Goal: Task Accomplishment & Management: Complete application form

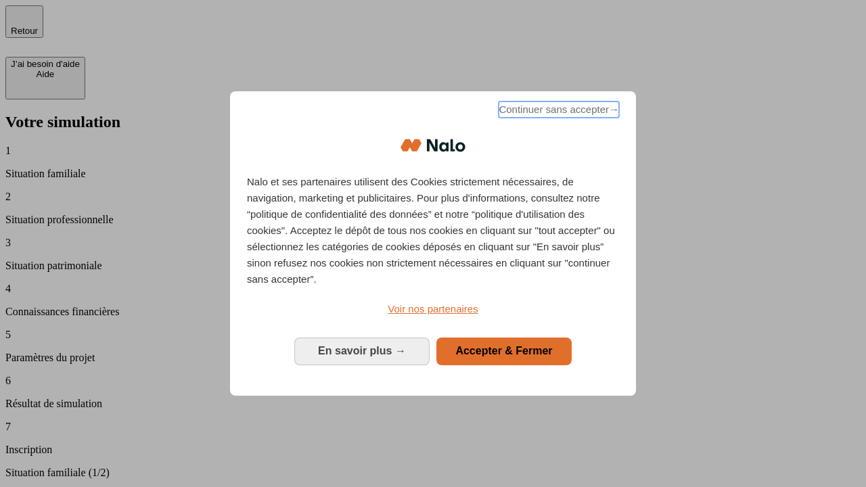
click at [558, 112] on span "Continuer sans accepter →" at bounding box center [559, 110] width 120 height 16
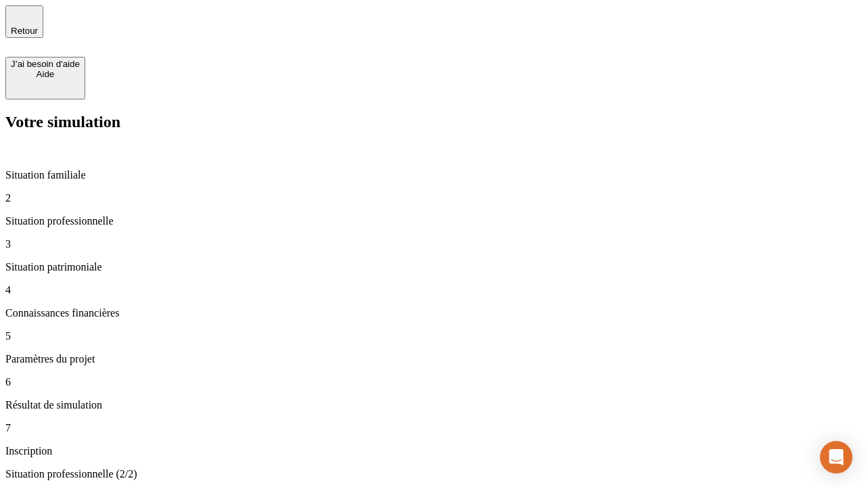
type input "30 000"
type input "40 000"
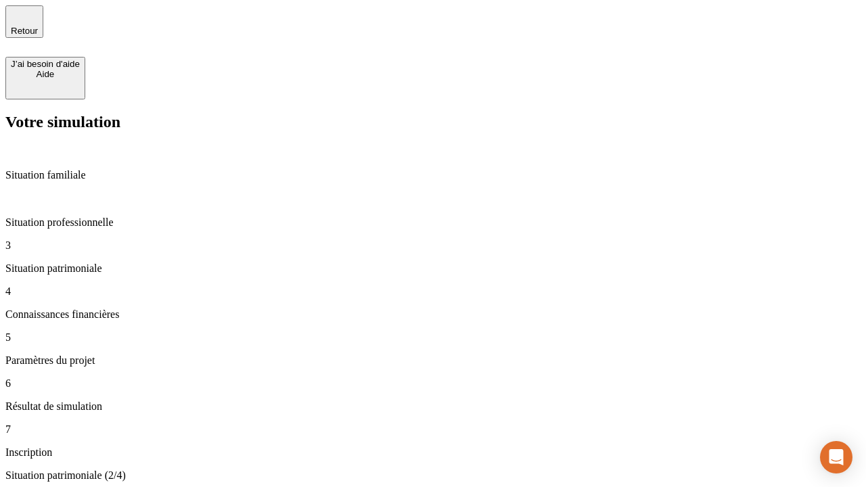
type input "1 100"
type input "20"
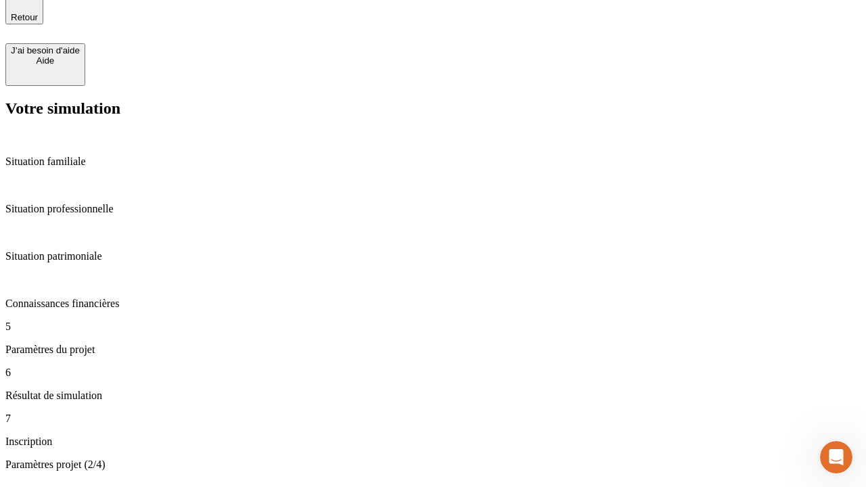
type input "40"
type input "62"
type input "50 000"
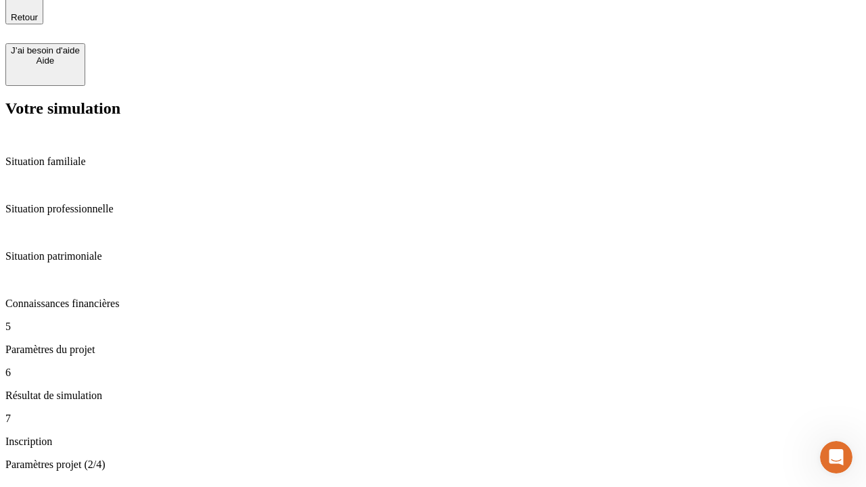
type input "640"
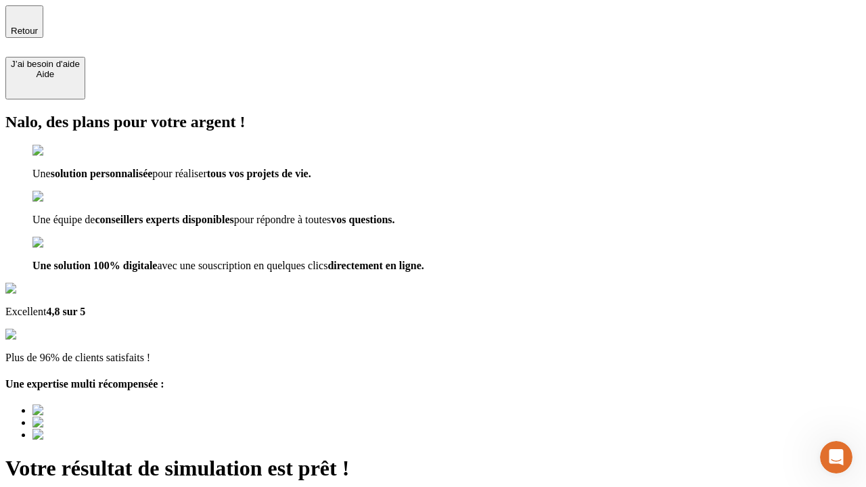
type input "[EMAIL_ADDRESS][DOMAIN_NAME]"
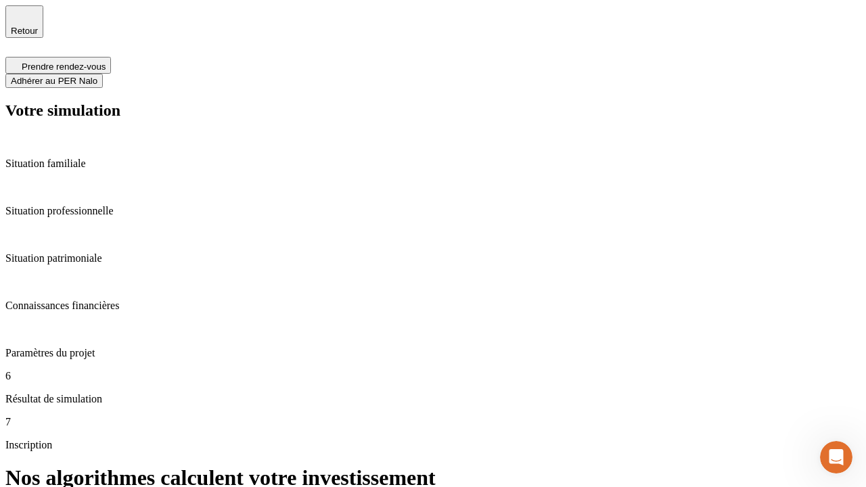
scroll to position [5, 0]
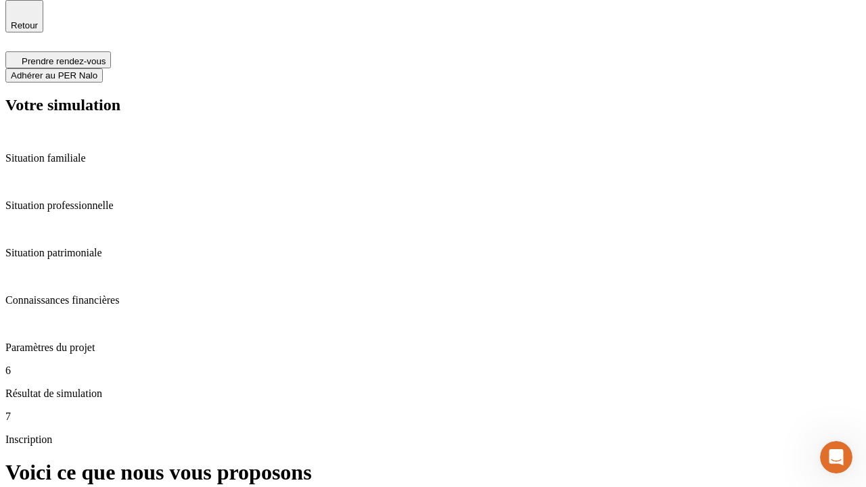
click at [97, 70] on span "Adhérer au PER Nalo" at bounding box center [54, 75] width 87 height 10
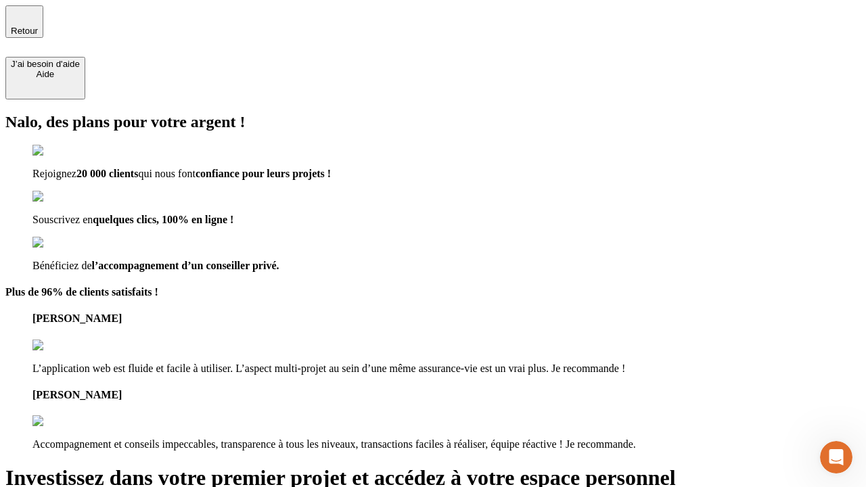
type input "abc"
